Goal: Go to known website: Access a specific website the user already knows

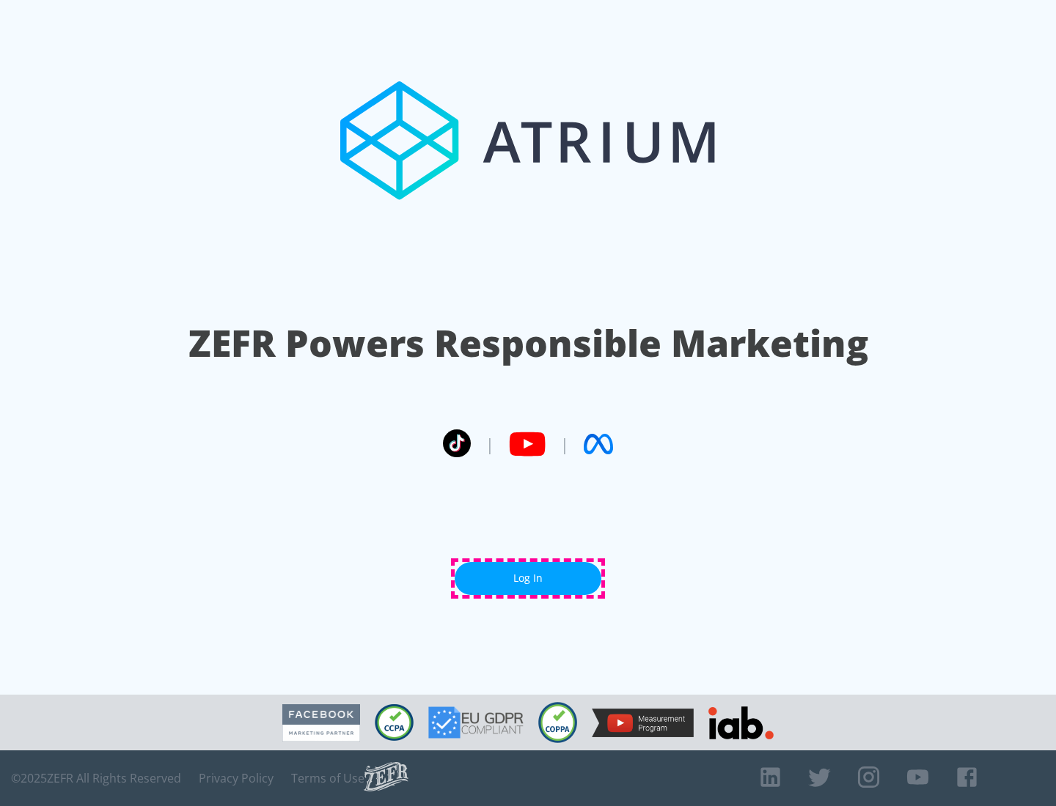
click at [528, 578] on link "Log In" at bounding box center [527, 578] width 147 height 33
